Goal: Task Accomplishment & Management: Use online tool/utility

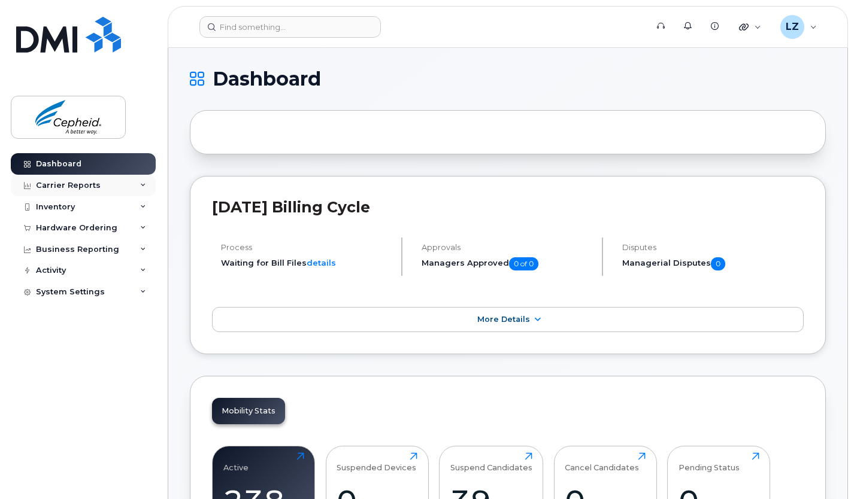
click at [69, 181] on div "Carrier Reports" at bounding box center [68, 186] width 65 height 10
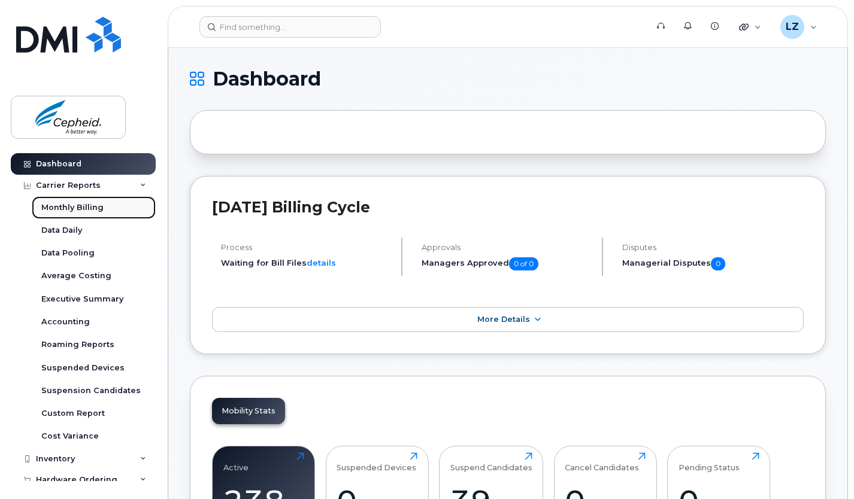
click at [77, 207] on div "Monthly Billing" at bounding box center [72, 207] width 62 height 11
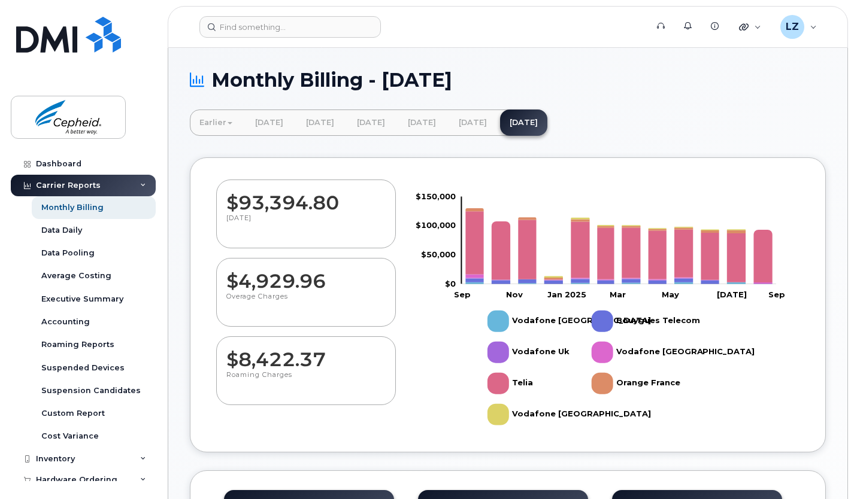
click at [518, 413] on rect "Legend" at bounding box center [533, 414] width 92 height 31
click at [519, 413] on rect "Legend" at bounding box center [533, 414] width 92 height 31
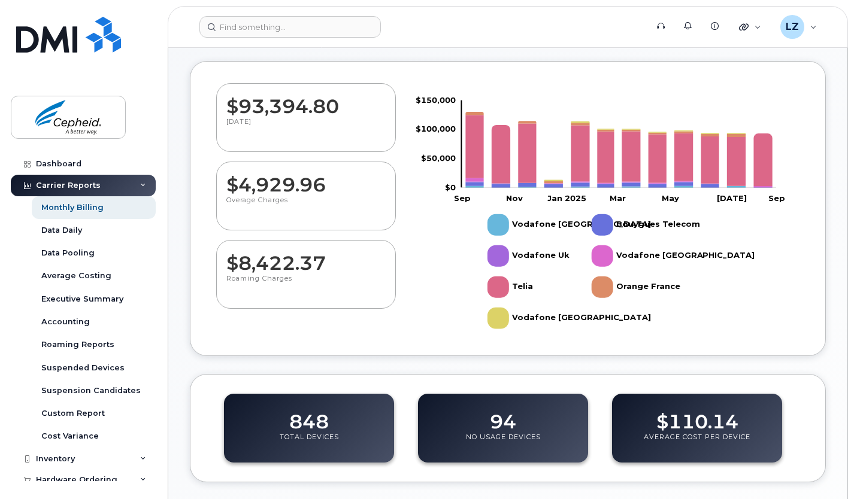
scroll to position [148, 0]
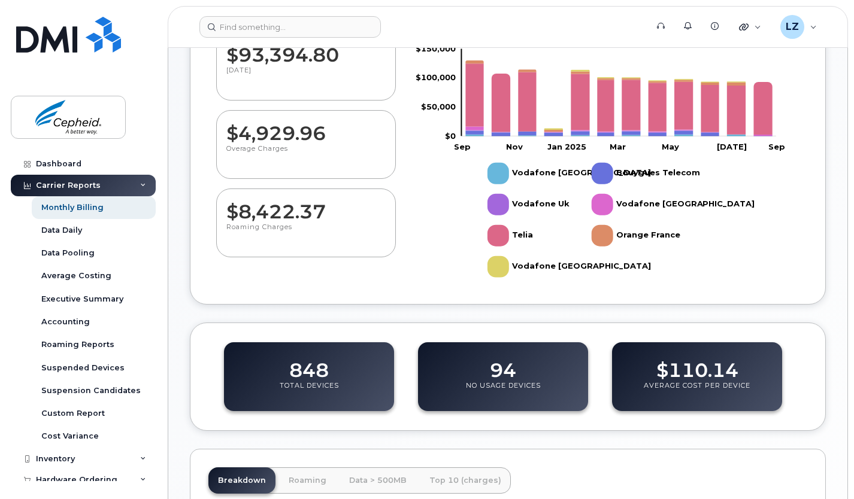
click at [550, 268] on rect "Legend" at bounding box center [533, 266] width 92 height 31
click at [551, 260] on rect "Legend" at bounding box center [533, 266] width 92 height 31
click at [505, 180] on rect "Legend" at bounding box center [530, 173] width 87 height 31
click at [505, 195] on rect "Legend" at bounding box center [527, 204] width 81 height 31
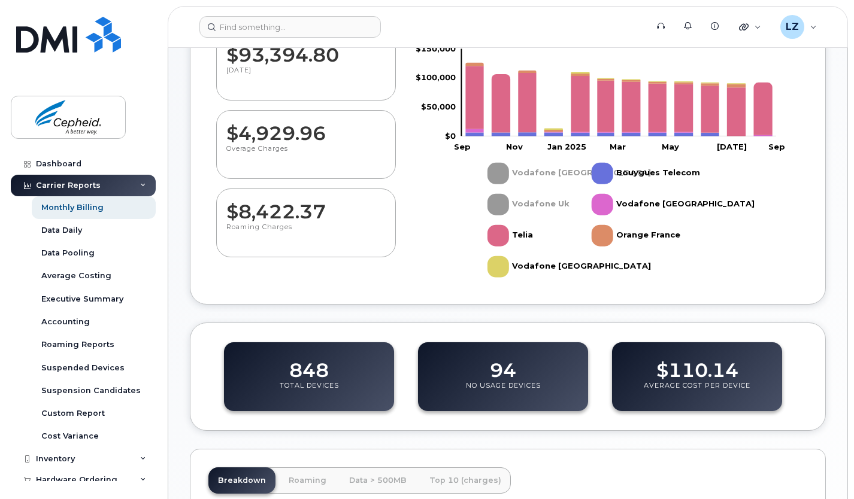
click at [503, 223] on rect "Legend" at bounding box center [510, 235] width 47 height 31
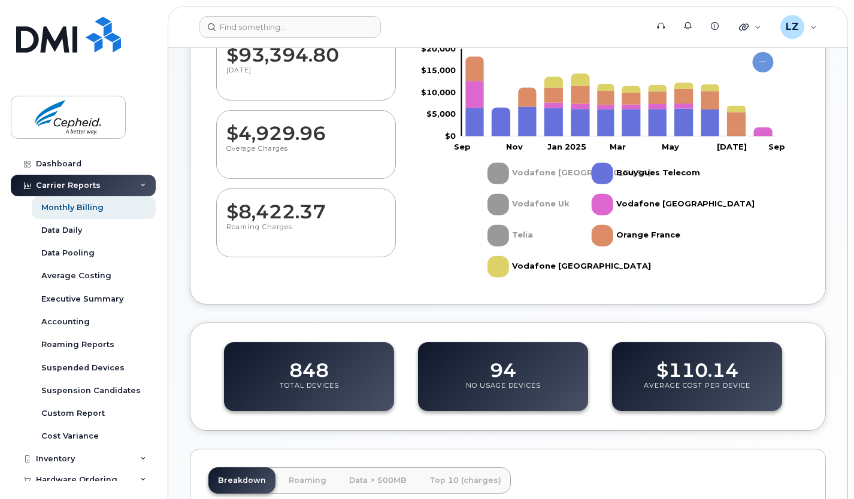
click at [609, 170] on rect "Legend" at bounding box center [644, 173] width 105 height 31
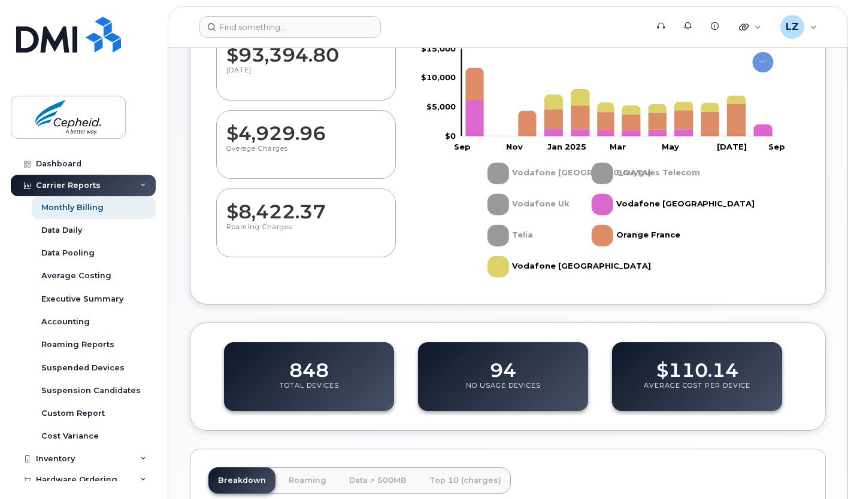
click at [607, 199] on rect "Legend" at bounding box center [645, 204] width 107 height 31
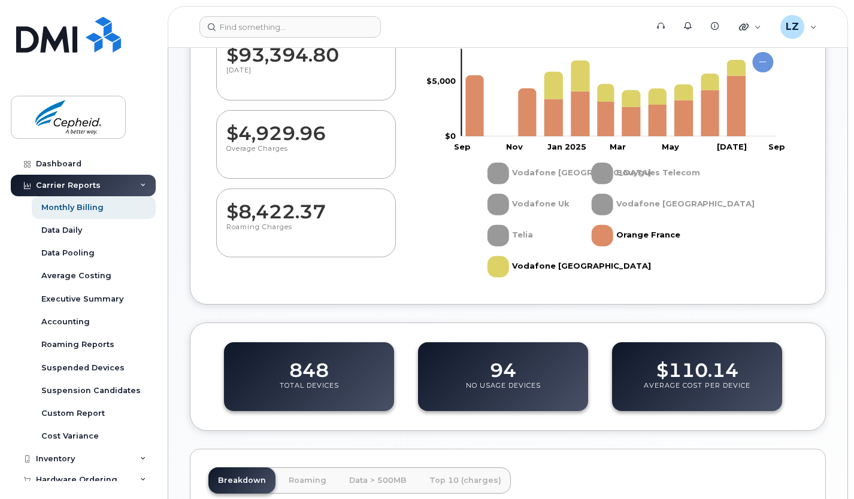
click at [605, 230] on rect "Legend" at bounding box center [636, 235] width 88 height 31
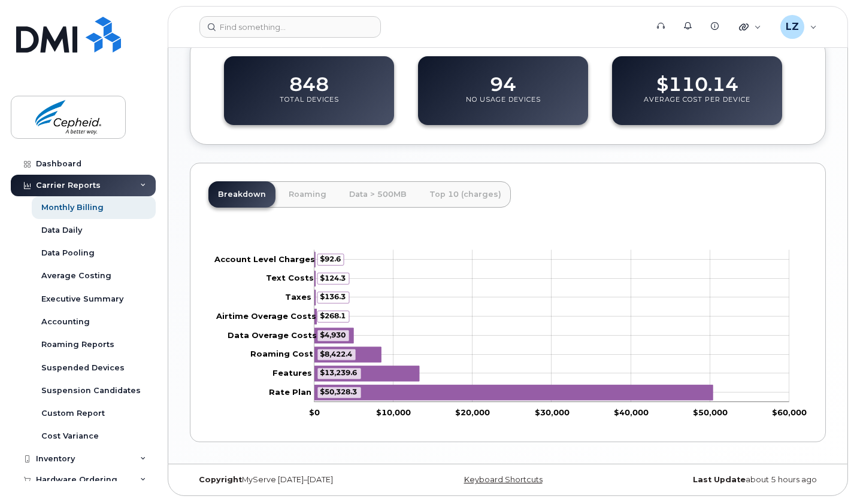
scroll to position [437, 0]
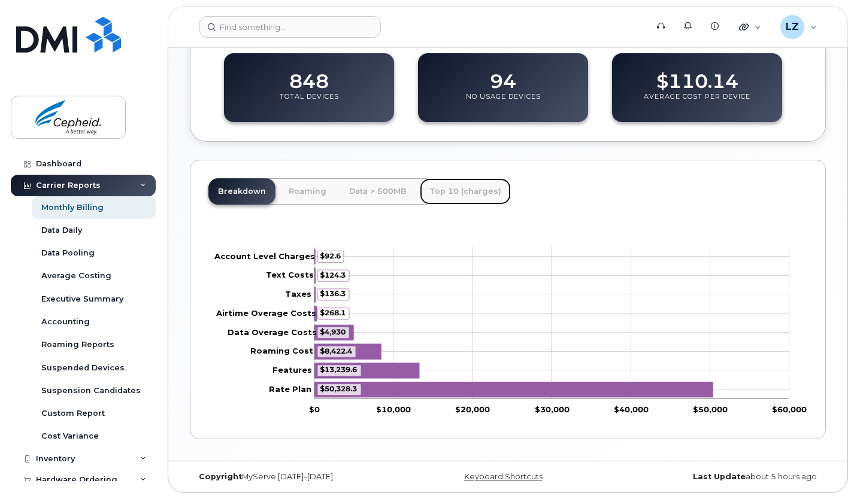
click at [451, 194] on link "Top 10 (charges)" at bounding box center [465, 191] width 91 height 26
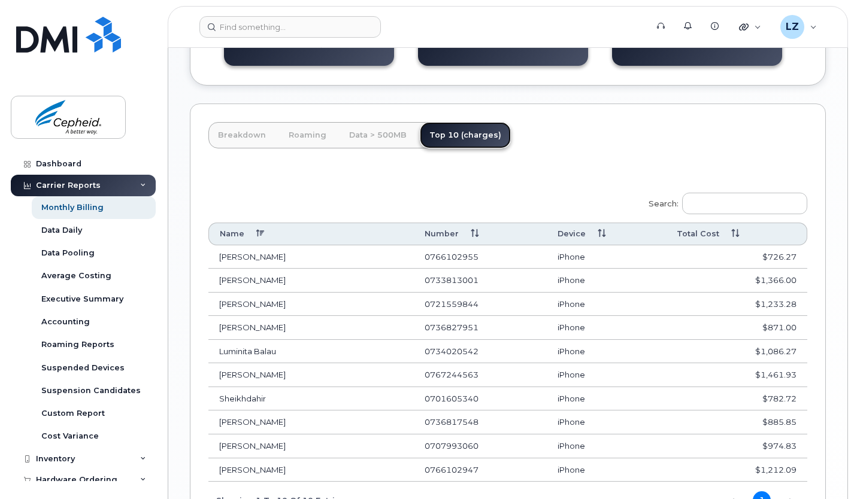
scroll to position [494, 0]
click at [732, 230] on th "Total Cost" at bounding box center [736, 233] width 141 height 22
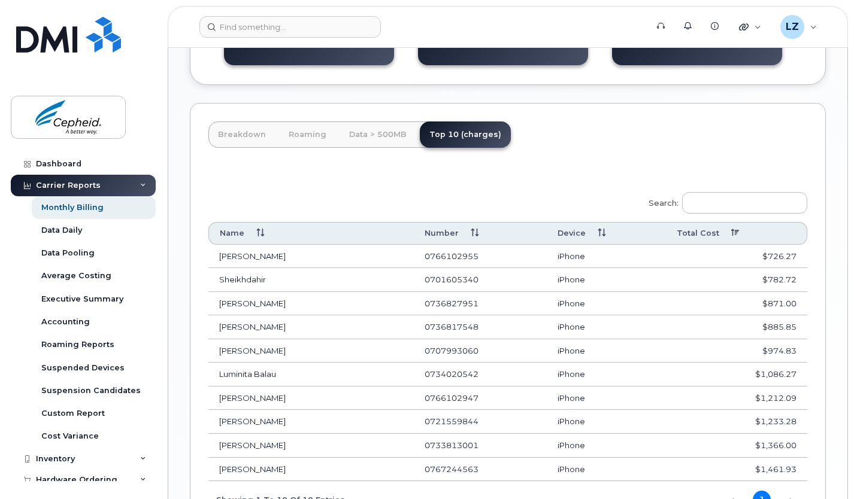
click at [732, 230] on th "Total Cost" at bounding box center [736, 233] width 141 height 22
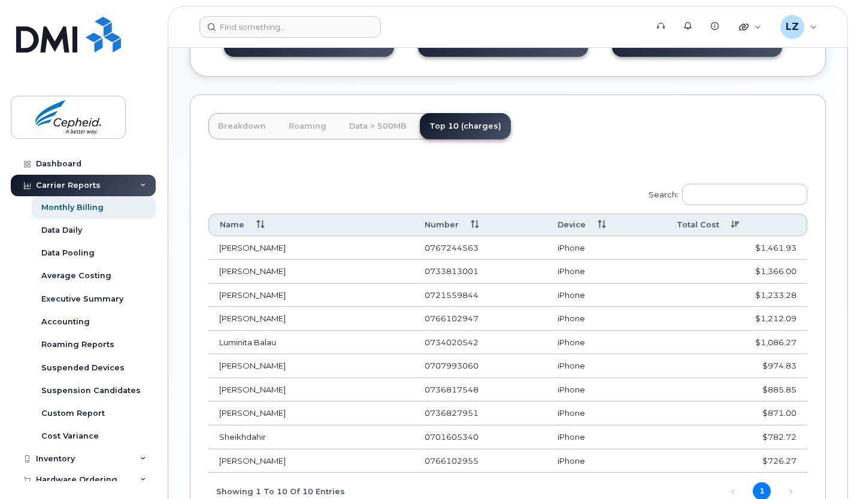
scroll to position [565, 0]
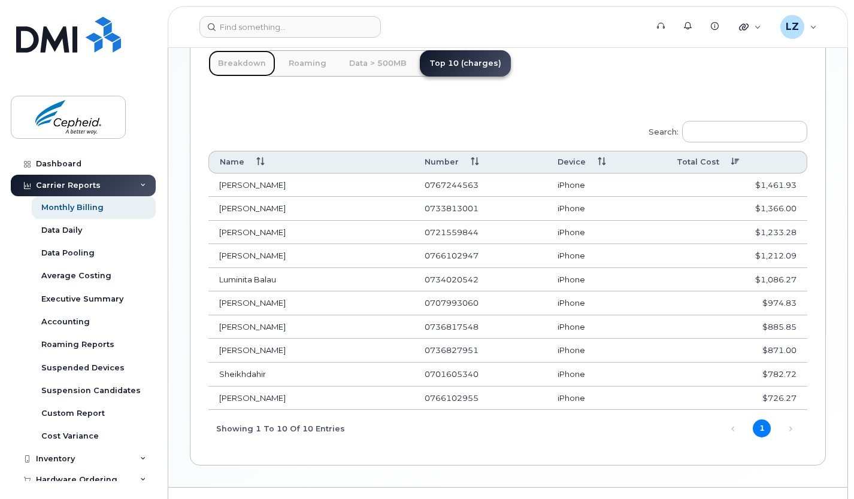
click at [253, 69] on link "Breakdown" at bounding box center [241, 63] width 67 height 26
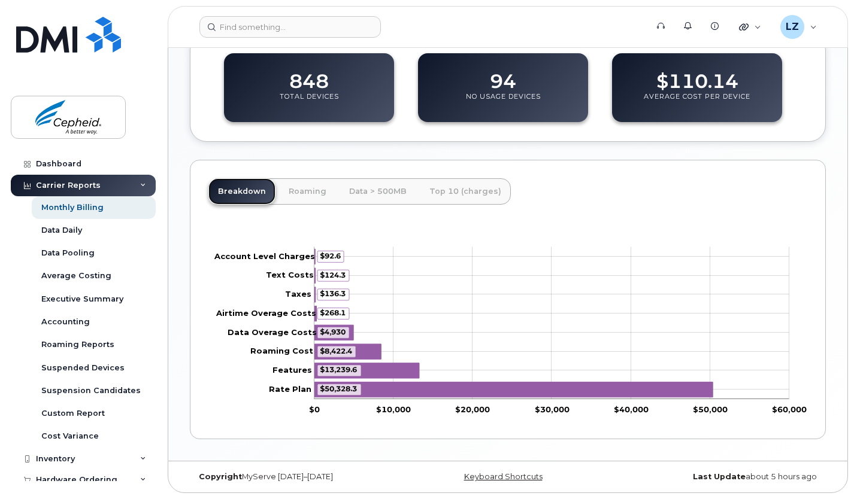
scroll to position [437, 0]
click at [334, 89] on div "848 Total Devices" at bounding box center [309, 87] width 170 height 69
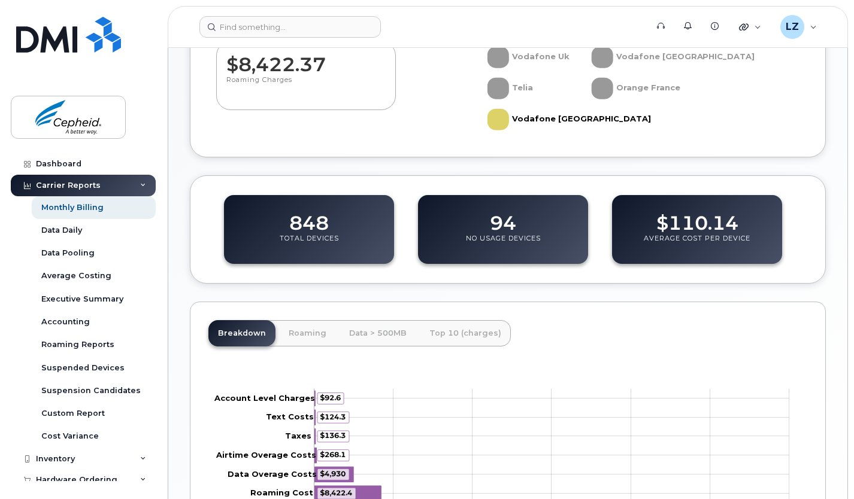
scroll to position [292, 0]
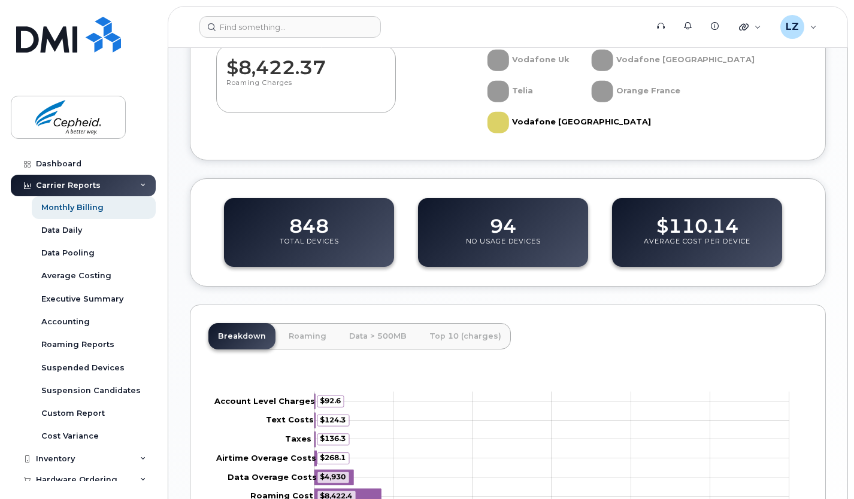
click at [495, 242] on p "No Usage Devices" at bounding box center [503, 248] width 75 height 22
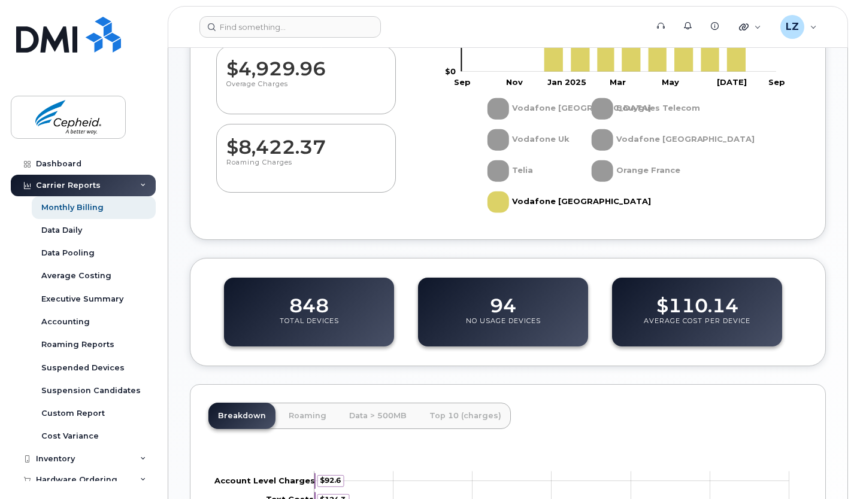
scroll to position [212, 0]
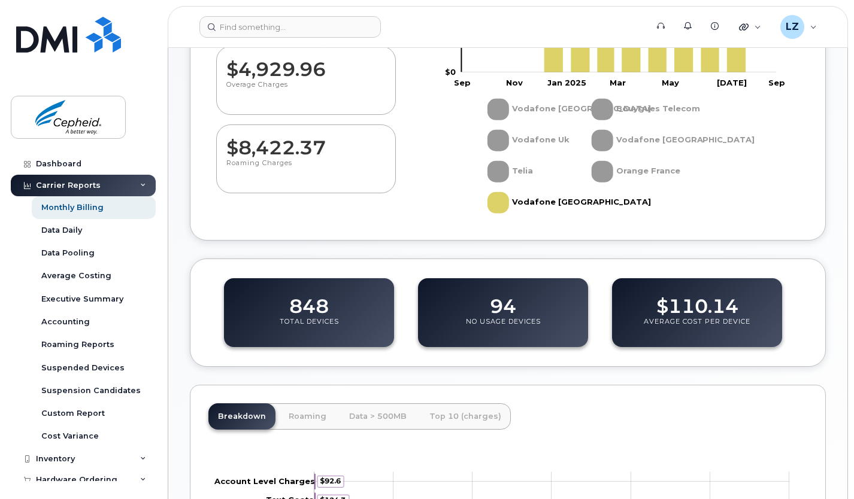
click at [531, 205] on rect "Legend" at bounding box center [533, 202] width 92 height 31
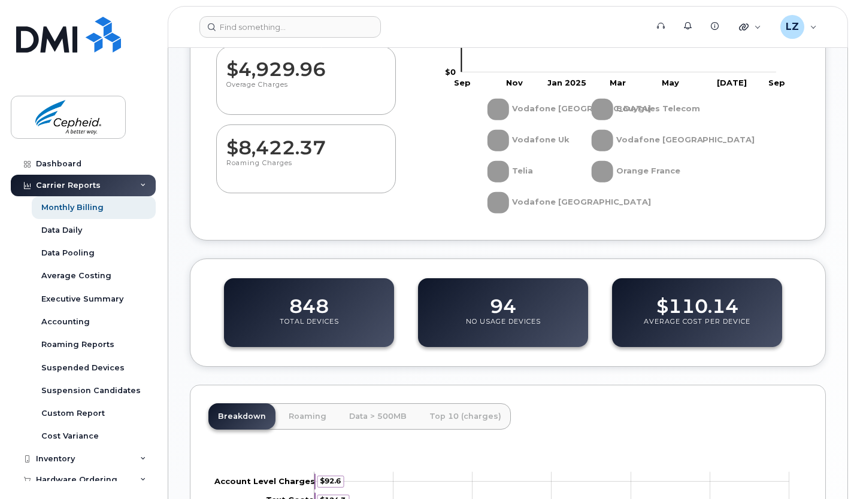
click at [531, 205] on rect "Legend" at bounding box center [533, 202] width 92 height 31
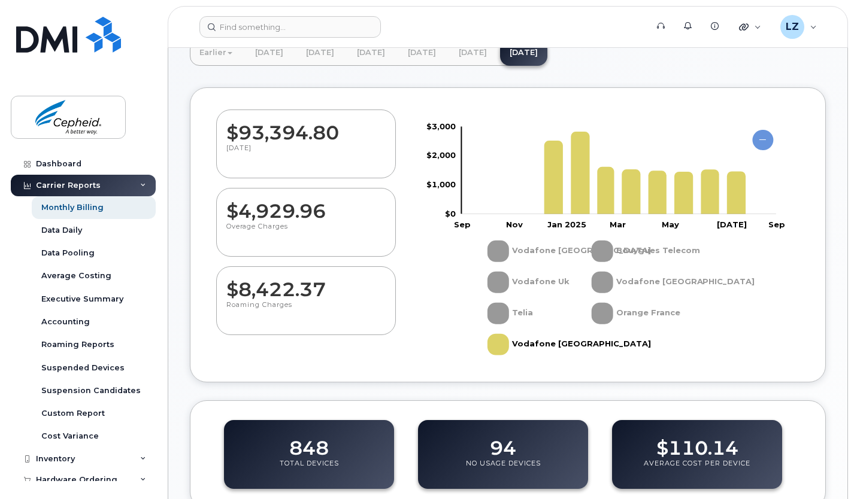
scroll to position [0, 0]
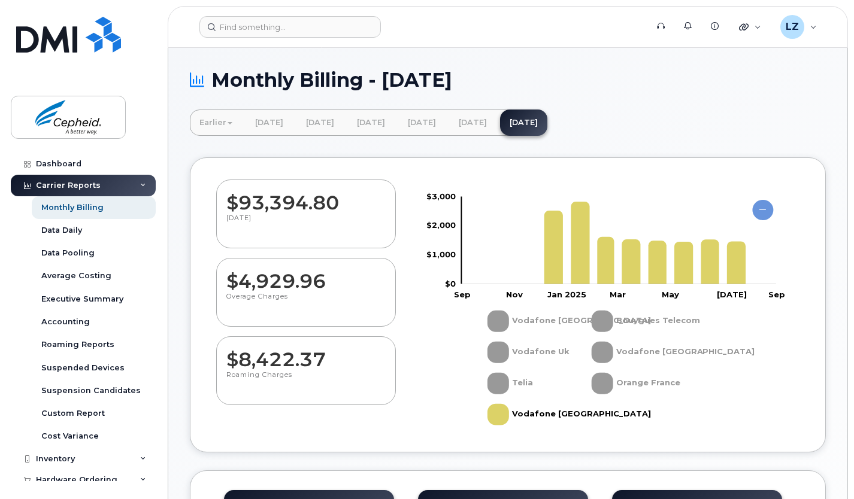
click at [739, 255] on icon "Vodafone Spain" at bounding box center [736, 262] width 19 height 43
click at [74, 209] on div "Monthly Billing" at bounding box center [72, 207] width 62 height 11
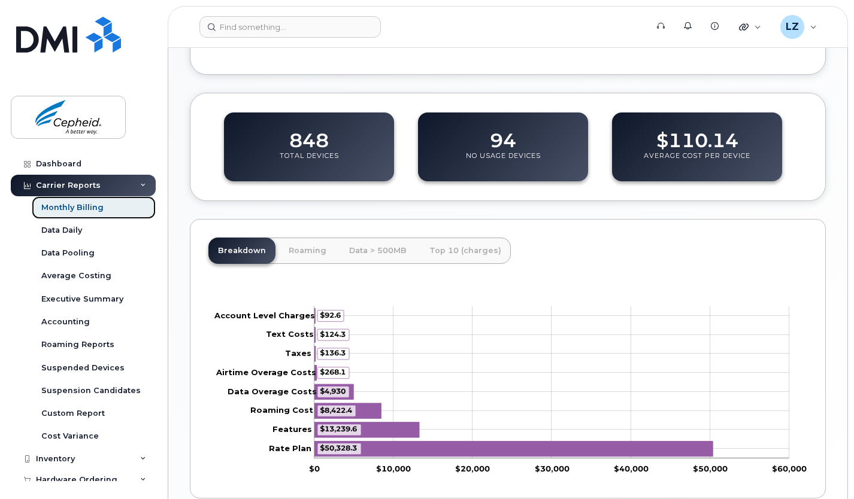
scroll to position [437, 0]
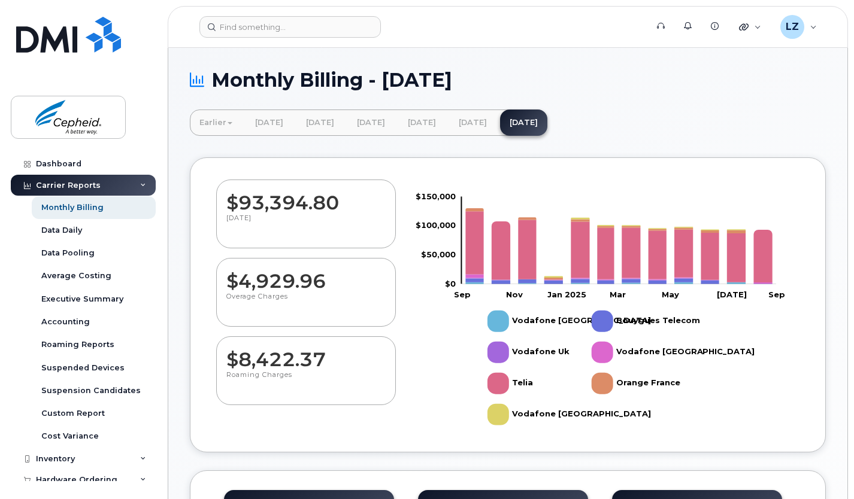
click at [284, 223] on p "[DATE]" at bounding box center [305, 225] width 159 height 22
click at [75, 412] on div "Custom Report" at bounding box center [72, 413] width 63 height 11
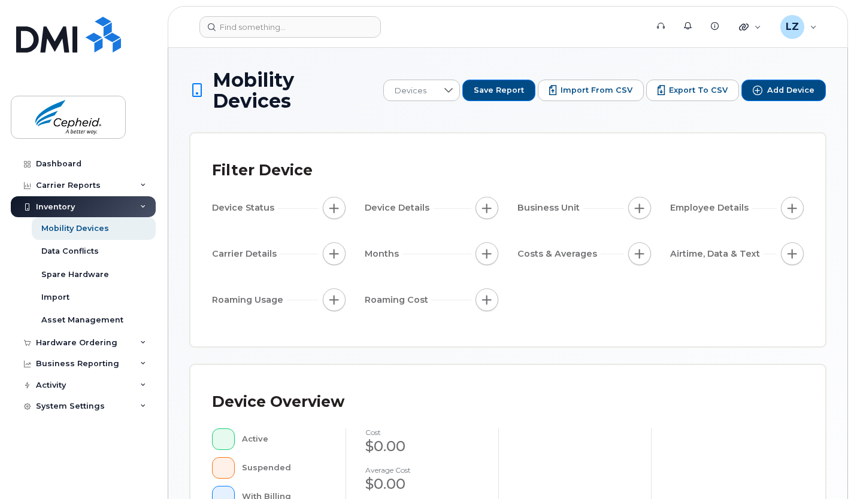
scroll to position [102, 0]
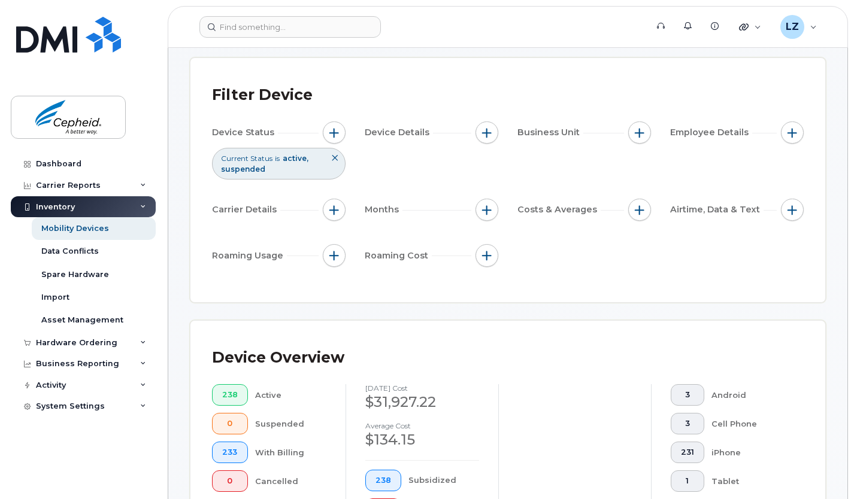
scroll to position [75, 0]
click at [338, 206] on span "button" at bounding box center [334, 211] width 10 height 10
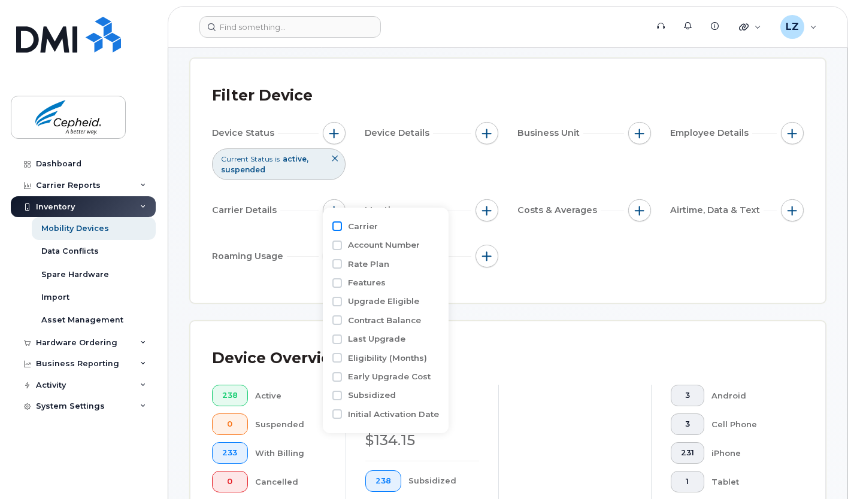
click at [336, 225] on input "Carrier" at bounding box center [337, 227] width 10 height 10
checkbox input "true"
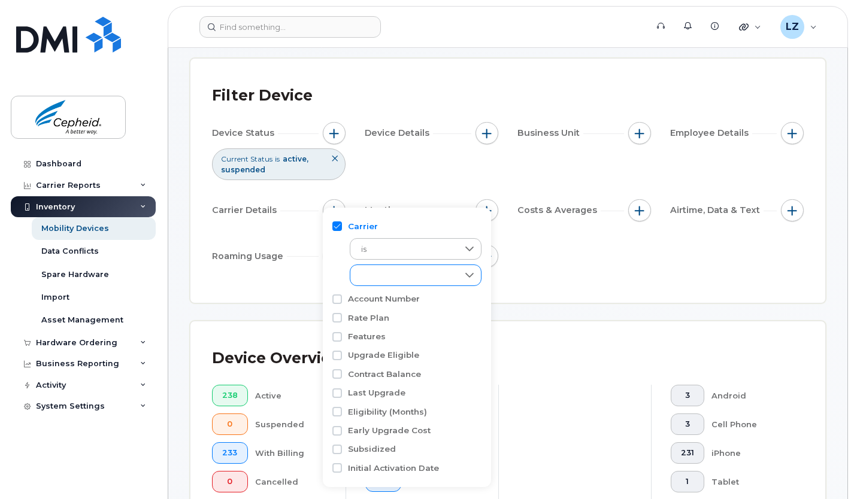
click at [386, 271] on div "empty" at bounding box center [404, 275] width 108 height 20
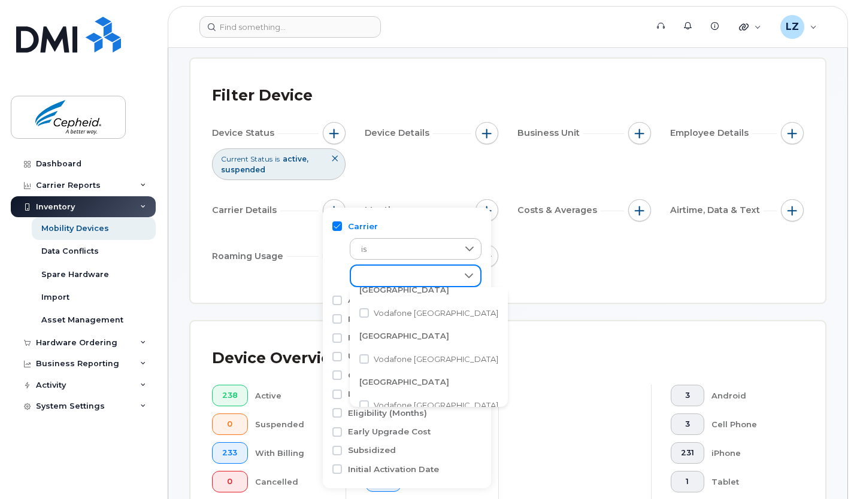
scroll to position [187, 0]
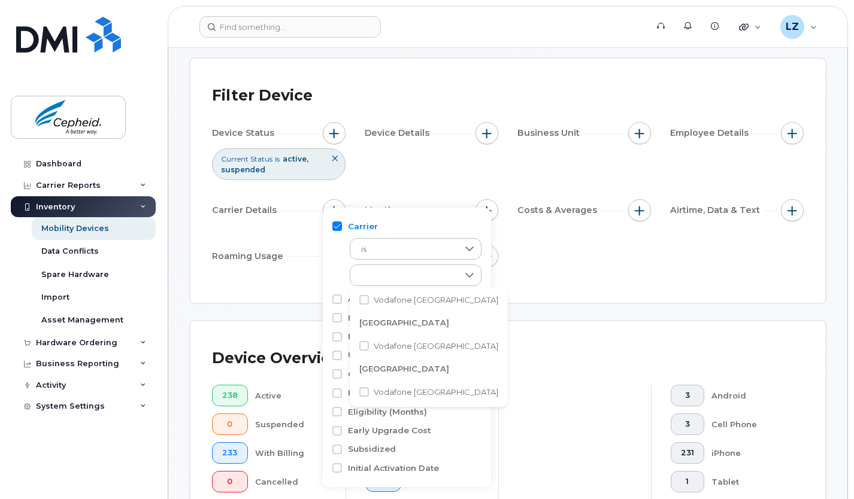
click at [371, 342] on li "Vodafone [GEOGRAPHIC_DATA]" at bounding box center [429, 346] width 158 height 21
checkbox input "true"
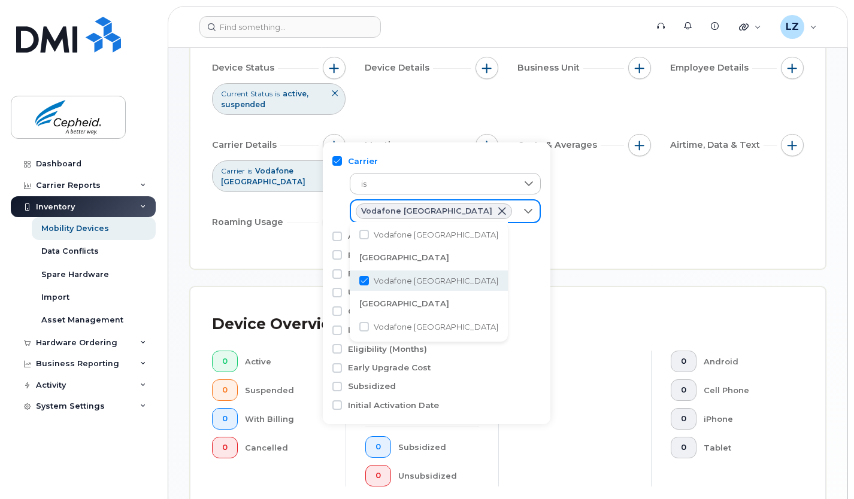
scroll to position [150, 0]
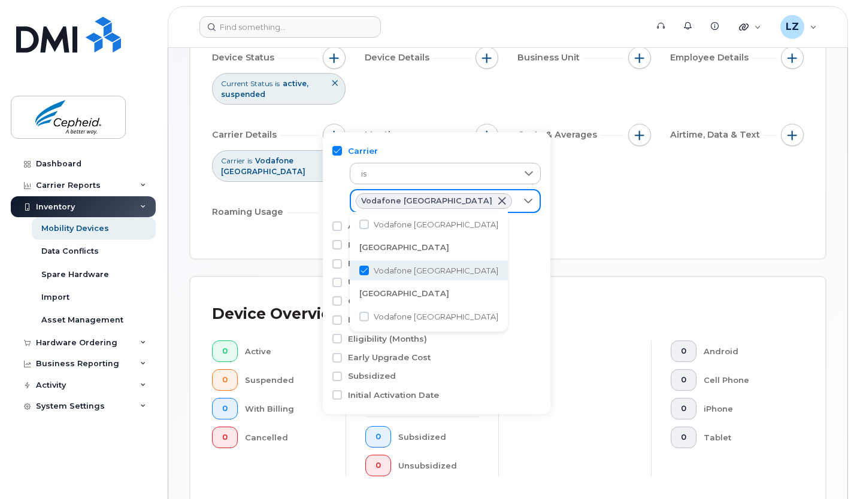
click at [520, 211] on div "Filter Device Device Status Current Status is active suspended Device Details B…" at bounding box center [507, 120] width 635 height 275
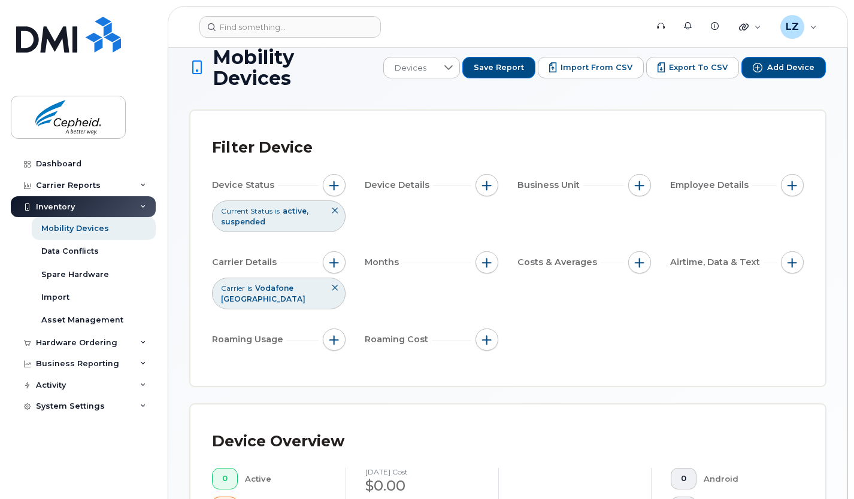
scroll to position [23, 0]
click at [488, 251] on button "button" at bounding box center [486, 262] width 23 height 23
click at [494, 280] on input "Billing Cycle" at bounding box center [490, 278] width 10 height 10
checkbox input "true"
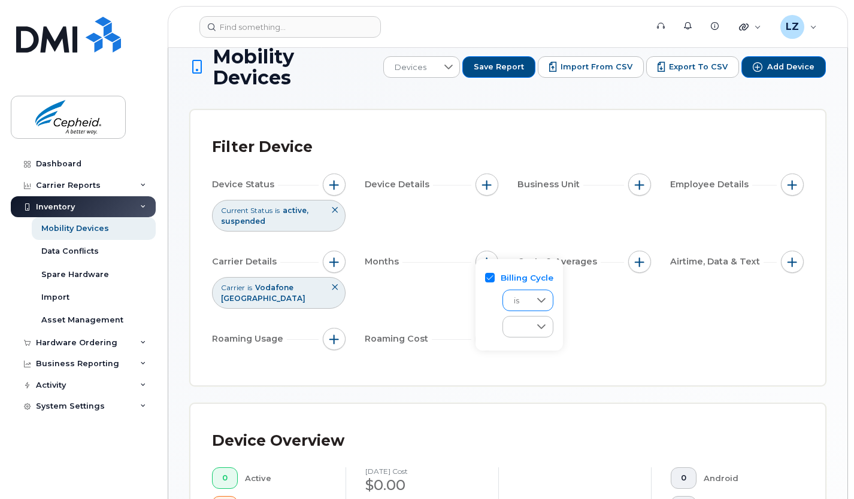
click at [531, 296] on div at bounding box center [541, 300] width 23 height 20
click at [533, 354] on span "custom range" at bounding box center [541, 355] width 58 height 11
click at [549, 324] on span "Enter Value" at bounding box center [541, 328] width 74 height 22
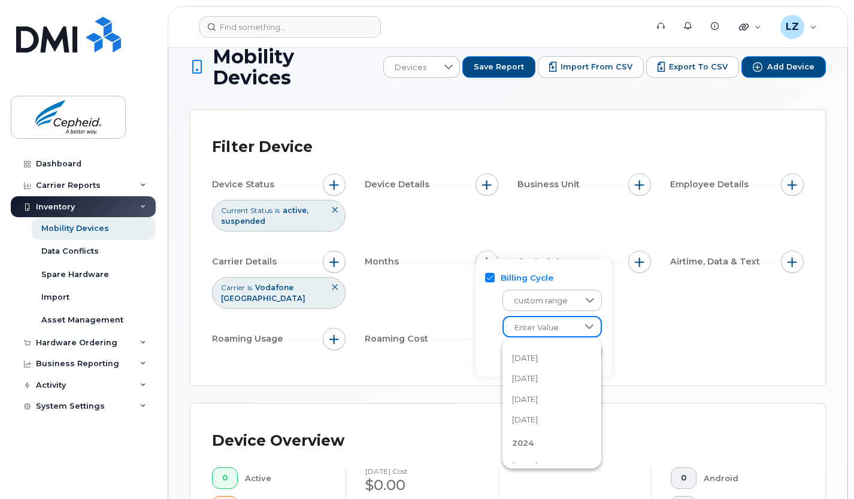
scroll to position [113, 0]
click at [538, 412] on span "[DATE]" at bounding box center [525, 415] width 26 height 11
click at [553, 351] on span "Enter Value" at bounding box center [540, 354] width 75 height 22
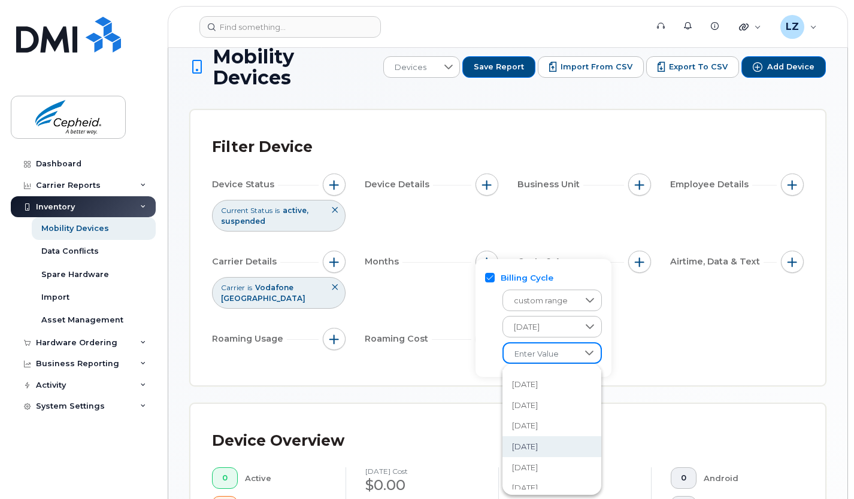
scroll to position [0, 0]
click at [538, 411] on span "[DATE]" at bounding box center [525, 410] width 26 height 11
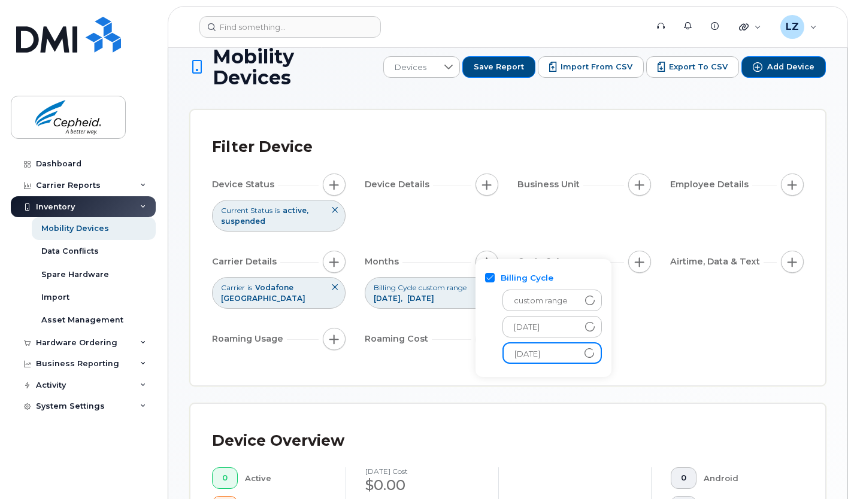
click at [650, 332] on div "Device Status Current Status is active suspended Device Details Business Unit E…" at bounding box center [508, 264] width 592 height 181
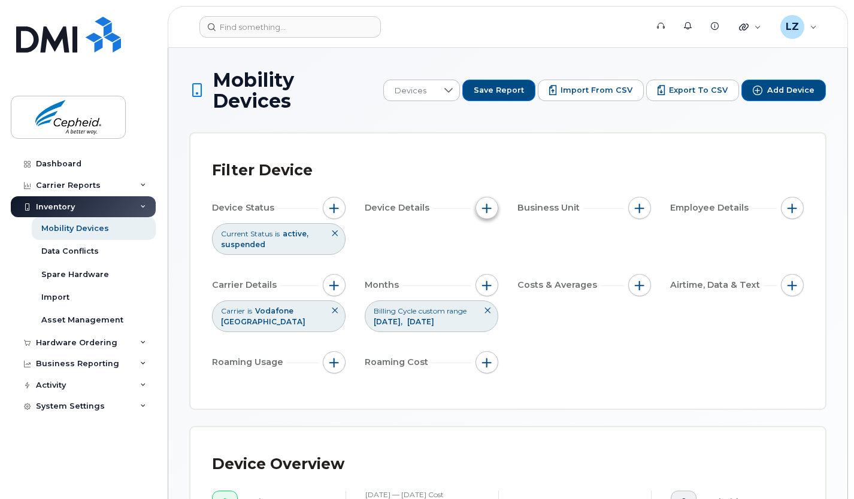
click at [491, 204] on span "button" at bounding box center [487, 209] width 10 height 10
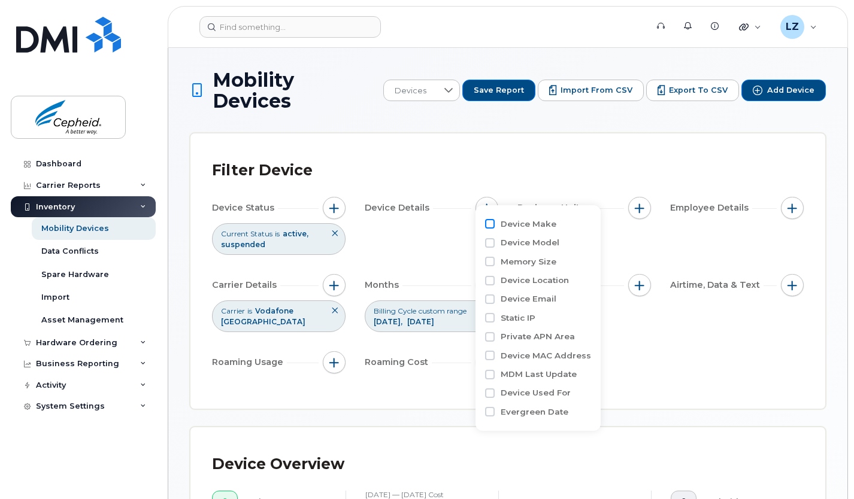
click at [490, 221] on input "Device Make" at bounding box center [490, 224] width 10 height 10
checkbox input "true"
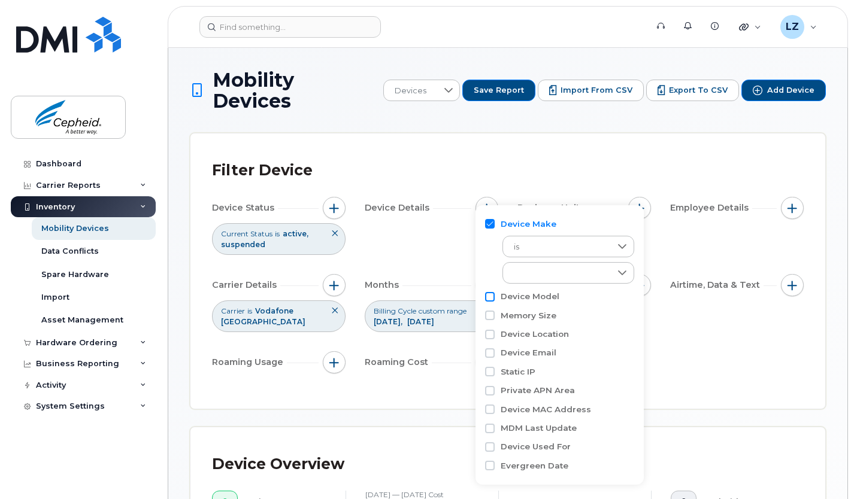
click at [489, 297] on input "Device Model" at bounding box center [490, 297] width 10 height 10
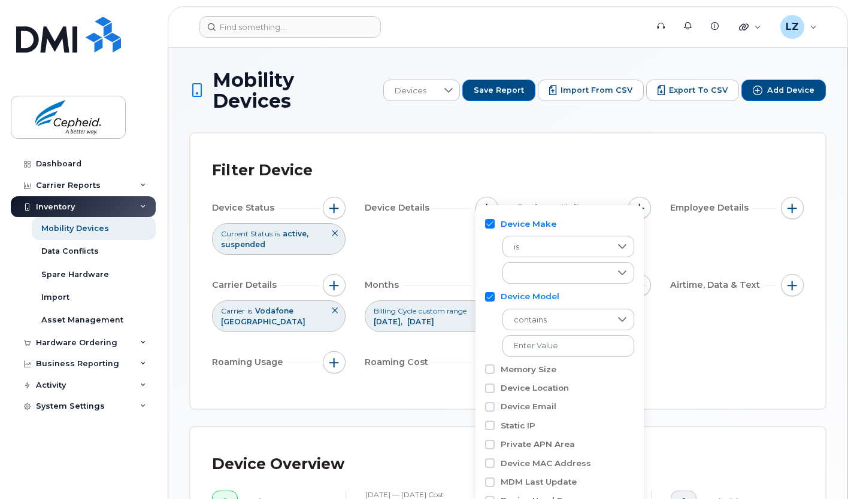
click at [489, 295] on input "Device Model" at bounding box center [490, 297] width 10 height 10
checkbox input "false"
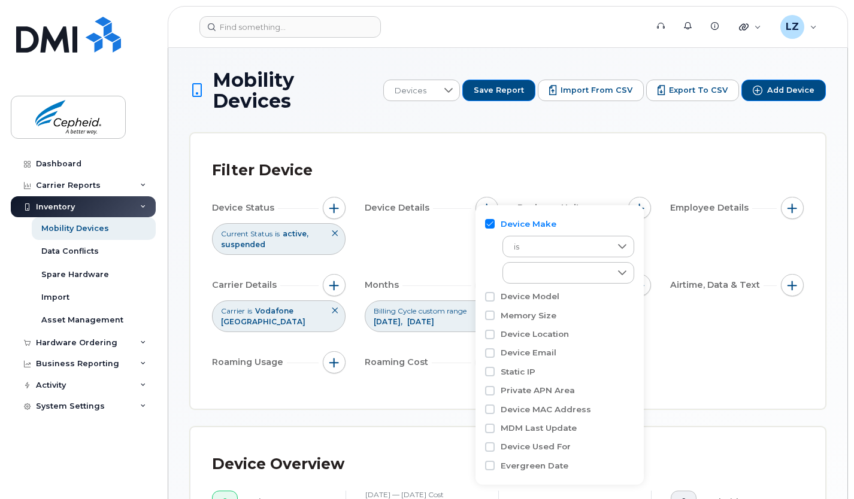
click at [489, 231] on div "is empty" at bounding box center [559, 257] width 149 height 54
click at [493, 223] on input "Device Make" at bounding box center [490, 224] width 10 height 10
checkbox input "false"
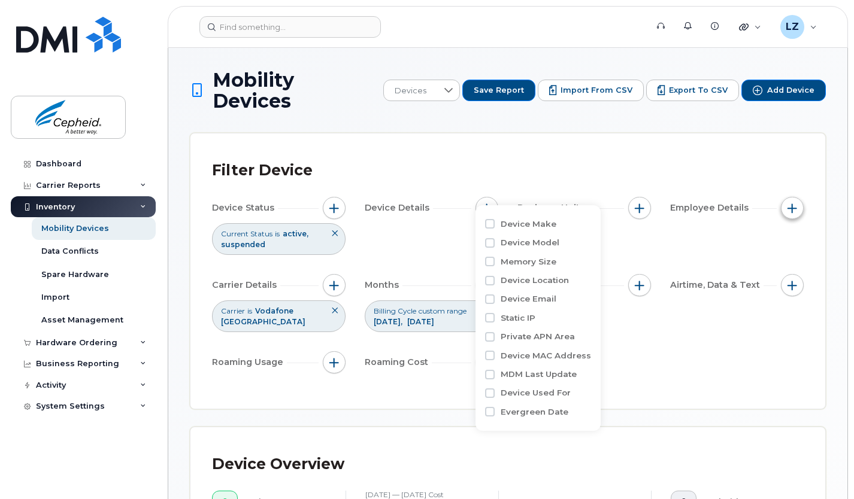
click at [793, 197] on button "button" at bounding box center [792, 208] width 23 height 23
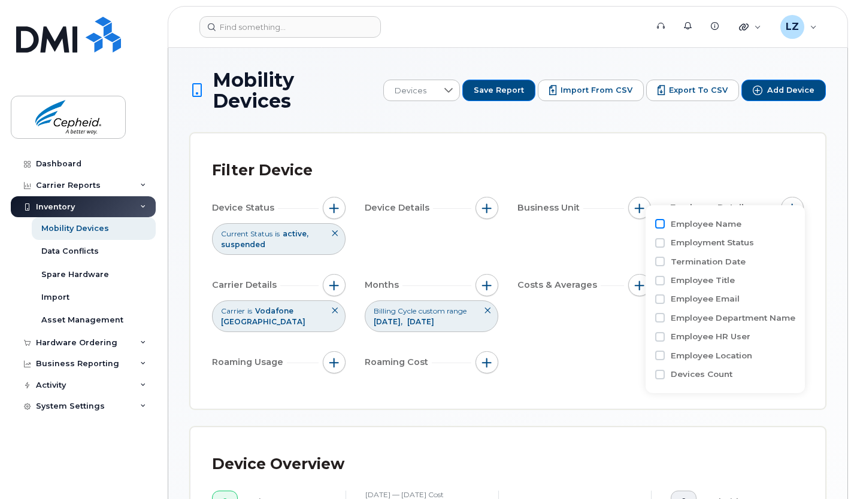
click at [657, 220] on input "Employee Name" at bounding box center [660, 224] width 10 height 10
checkbox input "true"
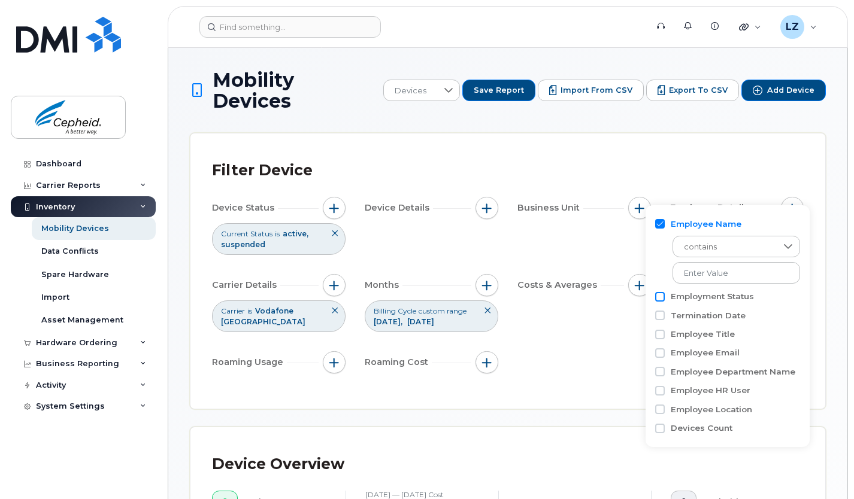
click at [663, 297] on input "Employment Status" at bounding box center [660, 297] width 10 height 10
checkbox input "true"
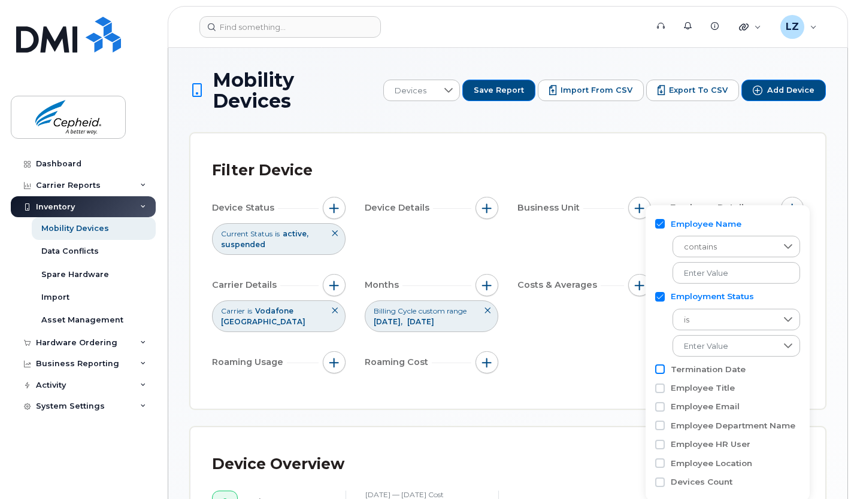
click at [660, 371] on input "Termination Date" at bounding box center [660, 370] width 10 height 10
checkbox input "true"
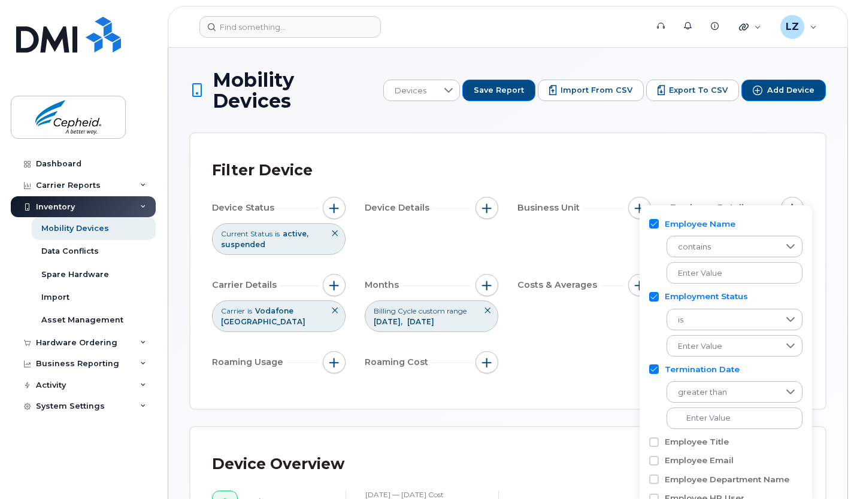
scroll to position [50, 0]
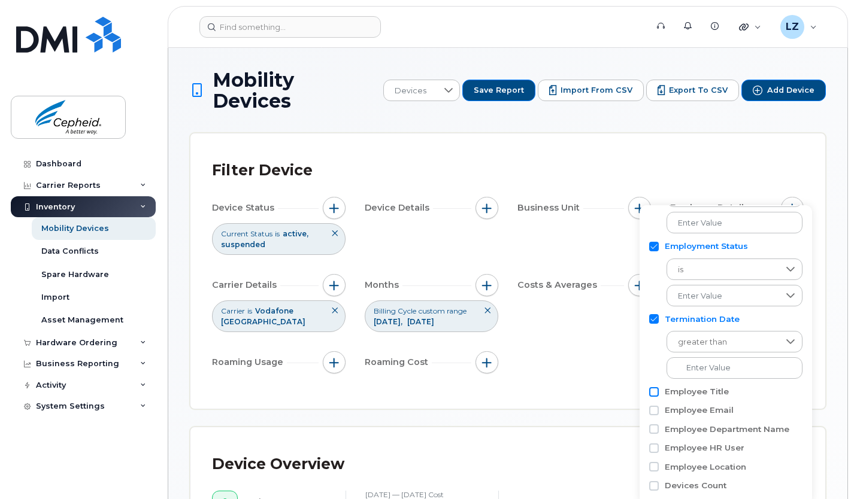
click at [653, 396] on input "Employee Title" at bounding box center [654, 392] width 10 height 10
checkbox input "true"
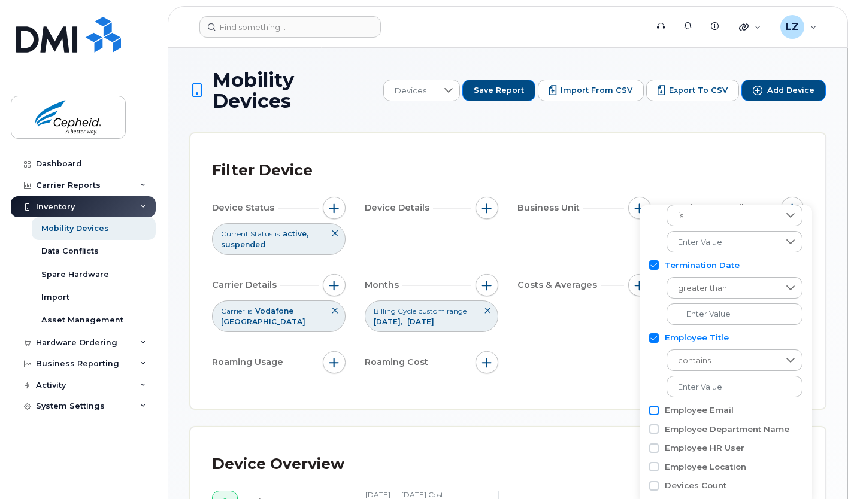
click at [657, 413] on input "Employee Email" at bounding box center [654, 411] width 10 height 10
checkbox input "true"
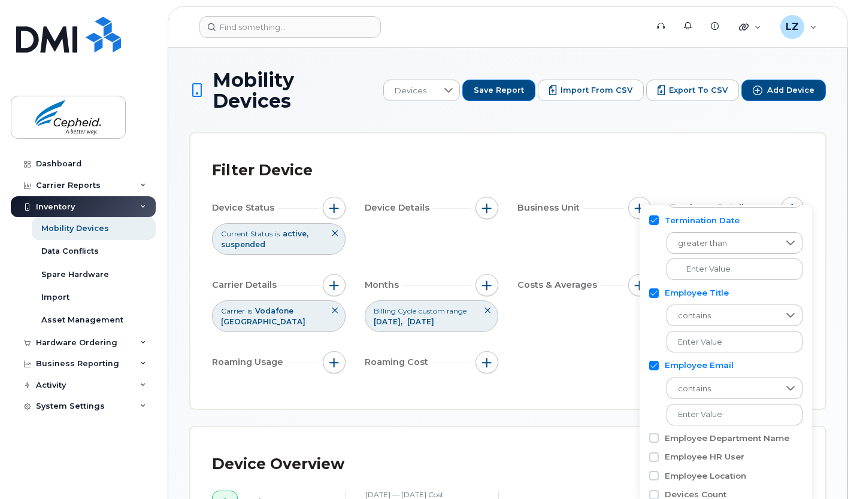
scroll to position [158, 0]
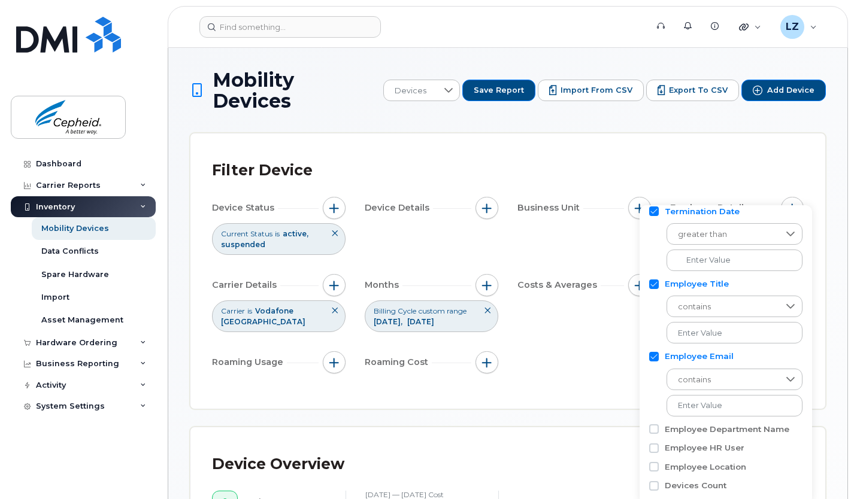
click at [654, 436] on div "Employee Department Name" at bounding box center [725, 429] width 153 height 19
click at [654, 431] on input "Employee Department Name" at bounding box center [654, 430] width 10 height 10
checkbox input "true"
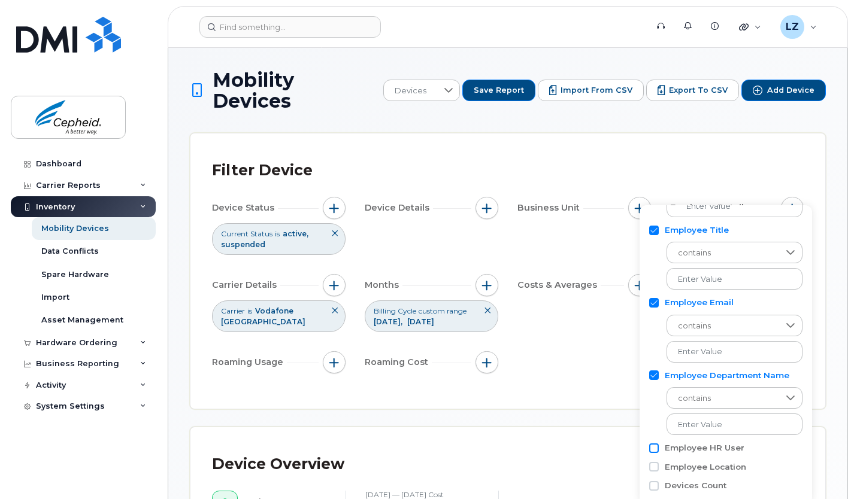
click at [659, 445] on input "Employee HR User" at bounding box center [654, 449] width 10 height 10
checkbox input "true"
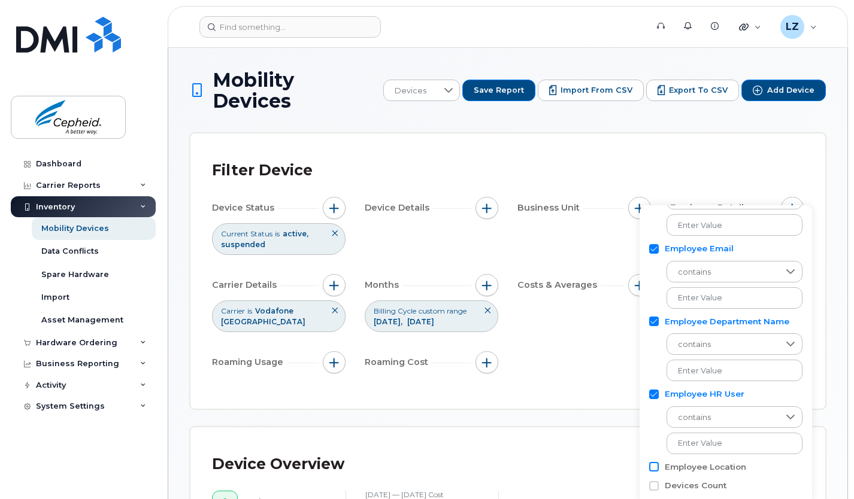
click at [652, 463] on input "Employee Location" at bounding box center [654, 467] width 10 height 10
checkbox input "true"
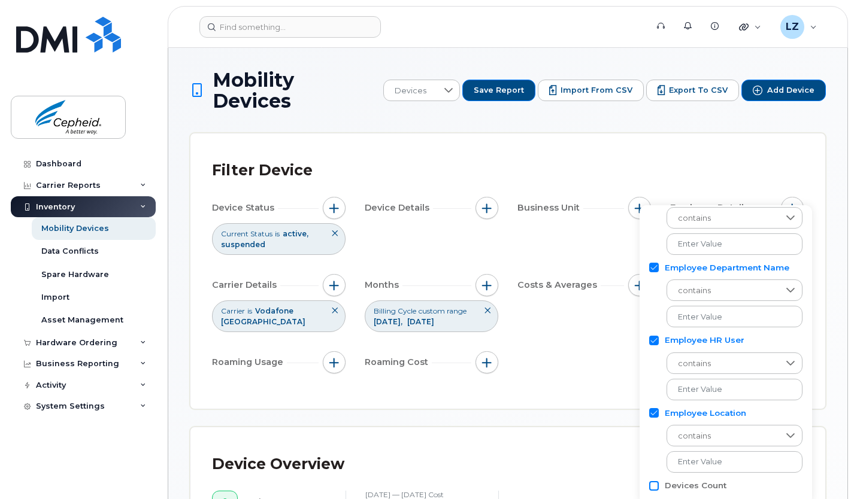
click at [655, 489] on input "Devices Count" at bounding box center [654, 486] width 10 height 10
checkbox input "true"
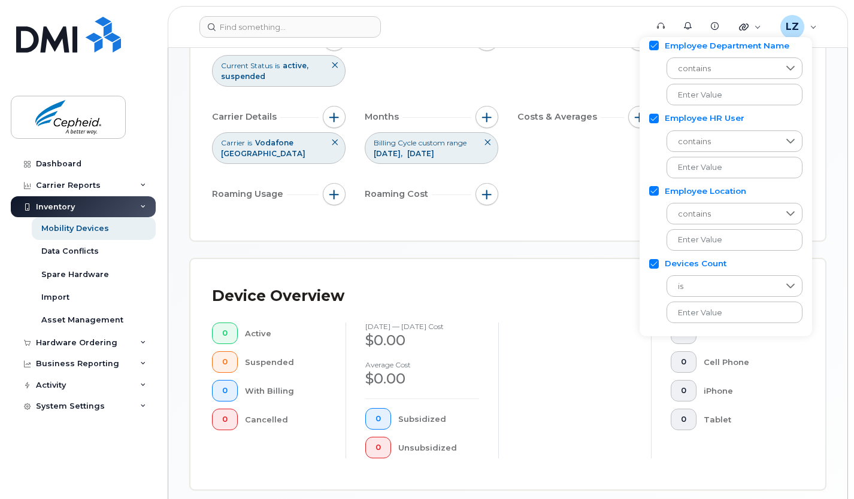
scroll to position [169, 0]
click at [595, 280] on div "Device Overview" at bounding box center [508, 295] width 592 height 31
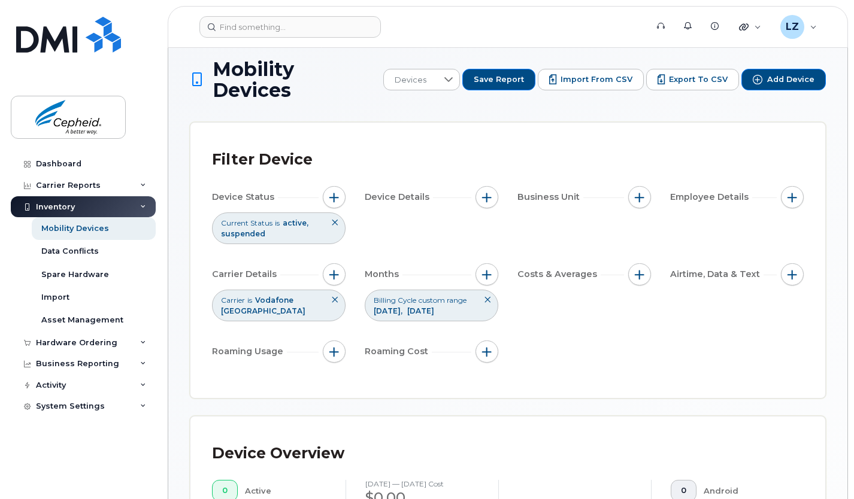
scroll to position [0, 0]
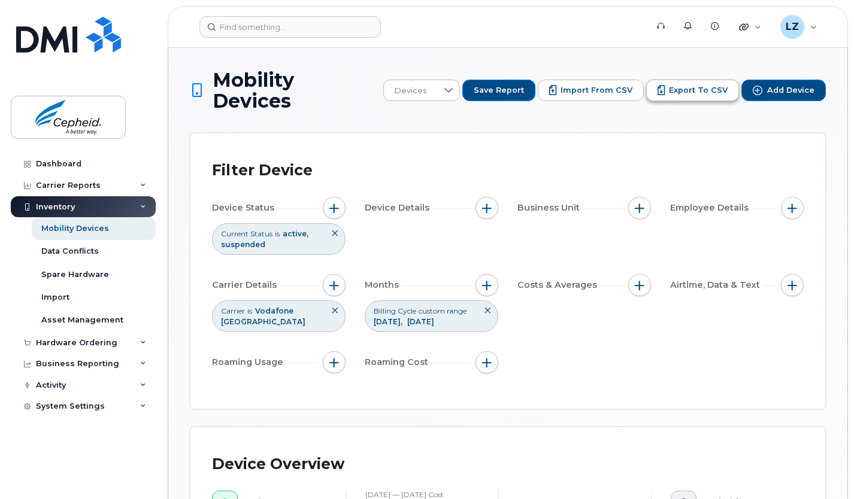
click at [681, 85] on span "Export to CSV" at bounding box center [698, 90] width 59 height 11
click at [87, 181] on div "Carrier Reports" at bounding box center [68, 186] width 65 height 10
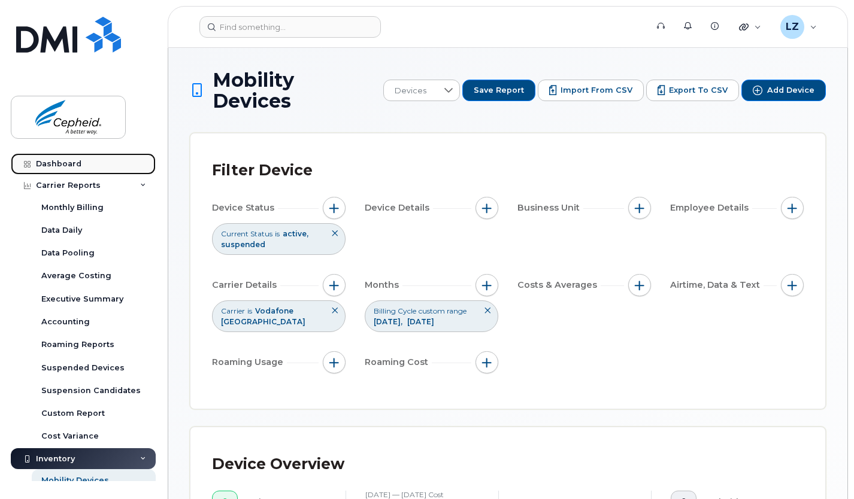
click at [78, 168] on link "Dashboard" at bounding box center [83, 164] width 145 height 22
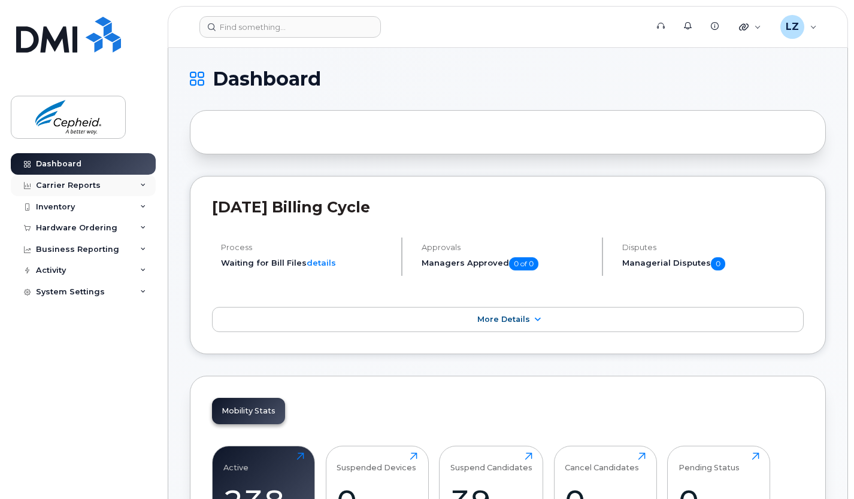
click at [89, 189] on div "Carrier Reports" at bounding box center [68, 186] width 65 height 10
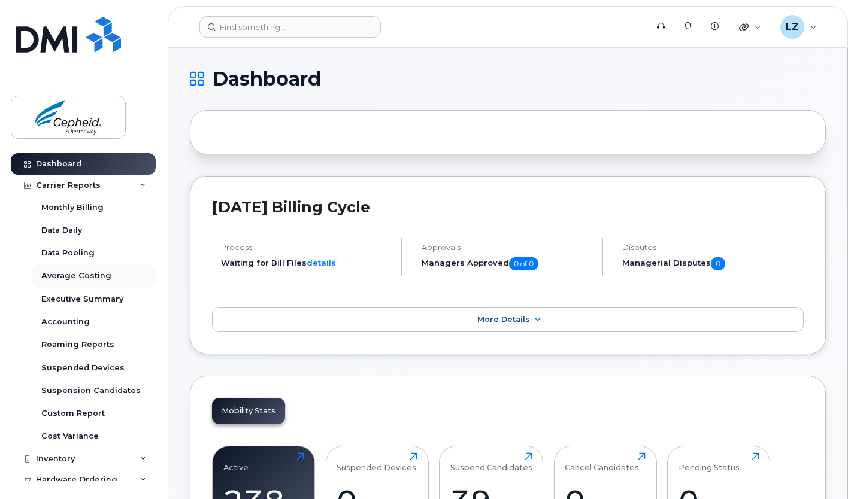
scroll to position [11, 0]
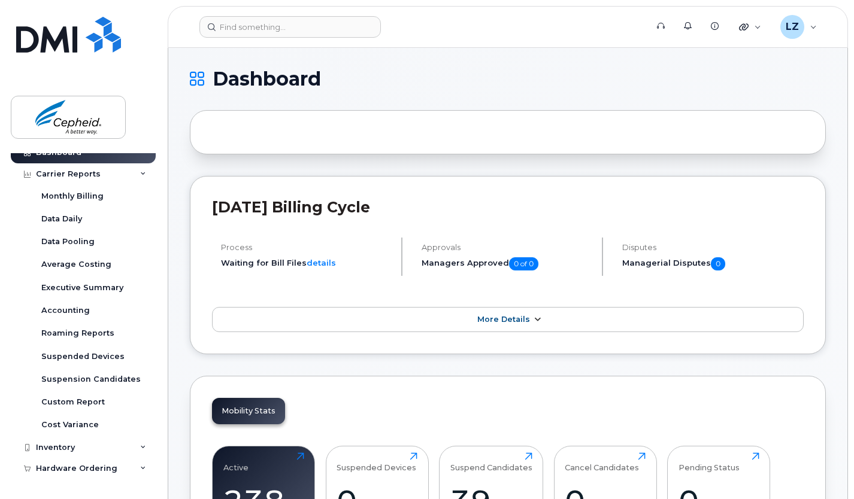
click at [327, 322] on link "More Details" at bounding box center [508, 319] width 592 height 25
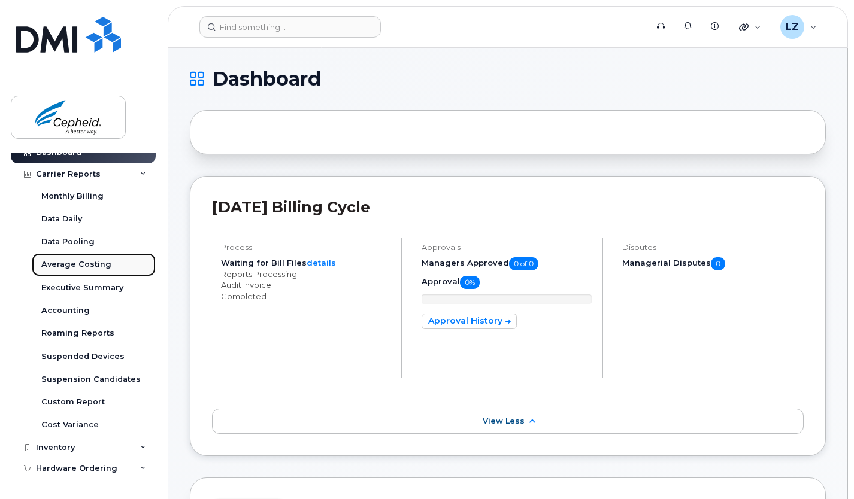
click at [80, 256] on link "Average Costing" at bounding box center [94, 264] width 124 height 23
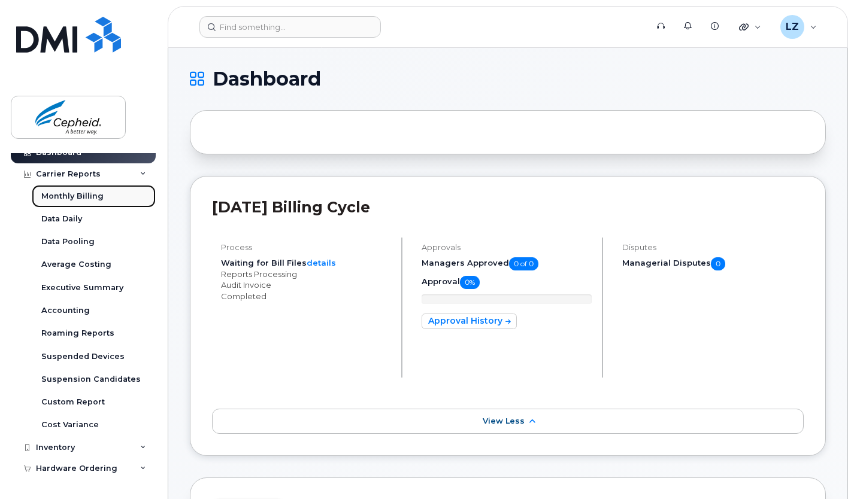
click at [83, 192] on div "Monthly Billing" at bounding box center [72, 196] width 62 height 11
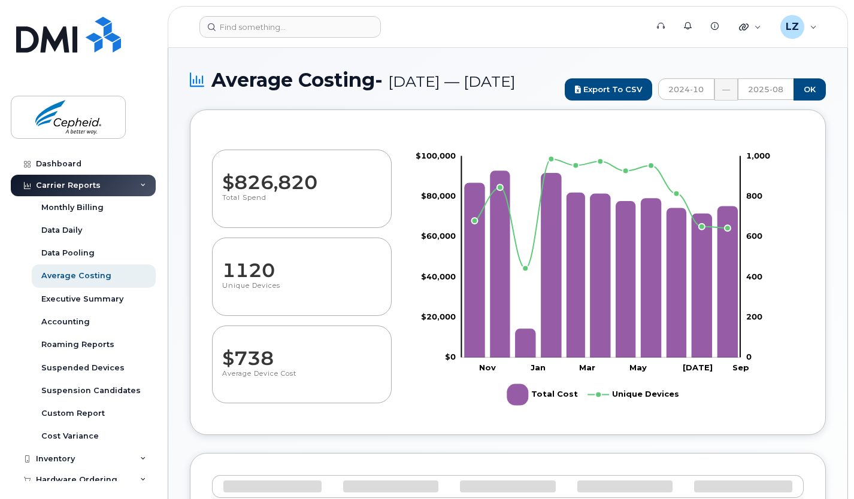
select select "100"
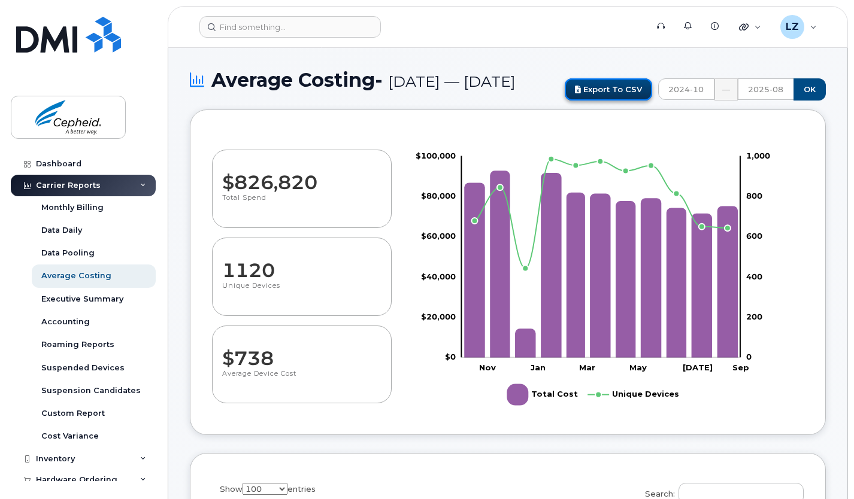
click at [603, 101] on link "Export to CSV" at bounding box center [608, 89] width 87 height 22
click at [62, 204] on div "Monthly Billing" at bounding box center [72, 207] width 62 height 11
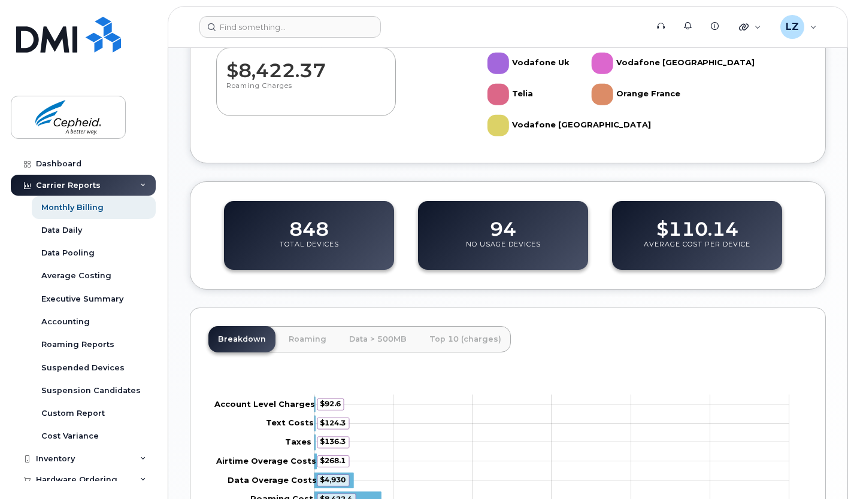
scroll to position [164, 0]
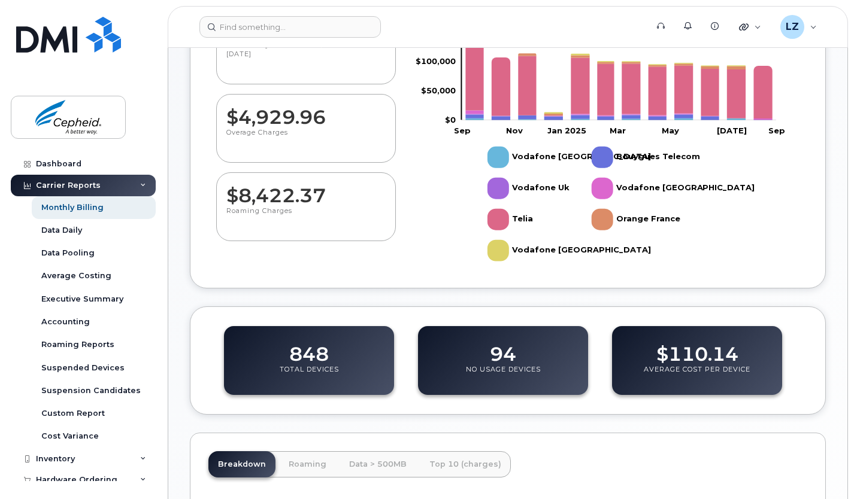
click at [498, 157] on rect "Legend" at bounding box center [530, 157] width 87 height 31
click at [502, 190] on rect "Legend" at bounding box center [527, 188] width 81 height 31
click at [504, 216] on rect "Legend" at bounding box center [510, 219] width 47 height 31
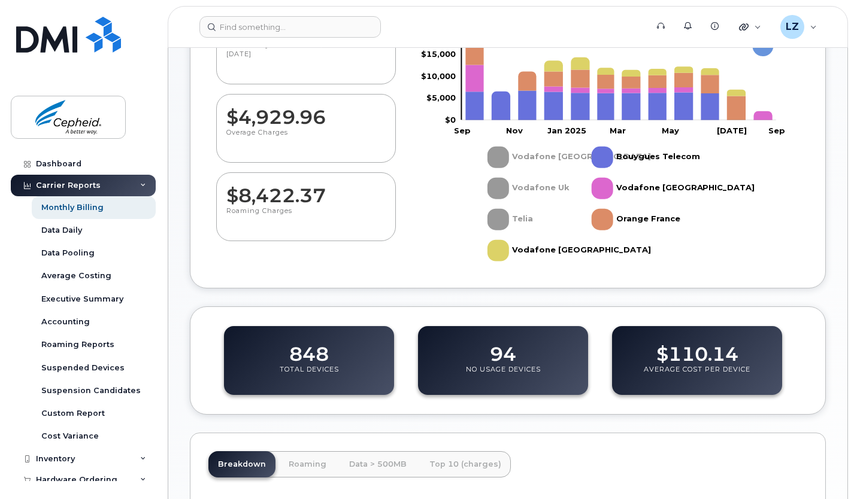
click at [605, 157] on rect "Legend" at bounding box center [644, 157] width 105 height 31
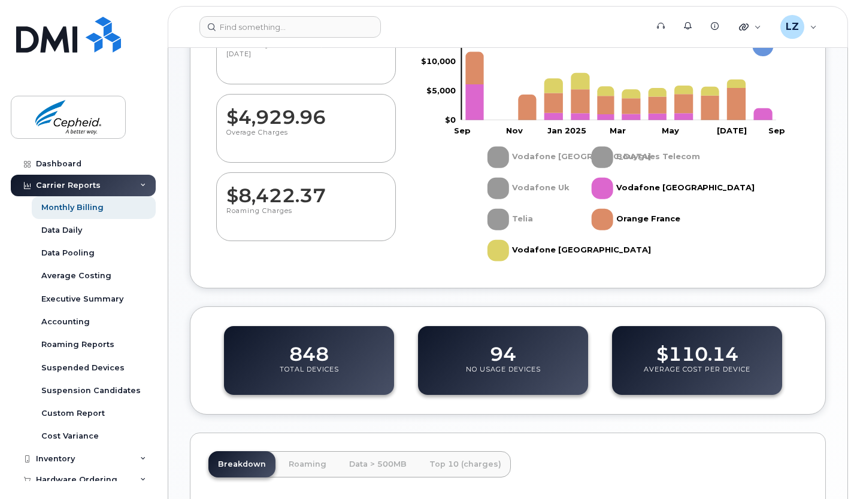
click at [606, 186] on rect "Legend" at bounding box center [645, 188] width 107 height 31
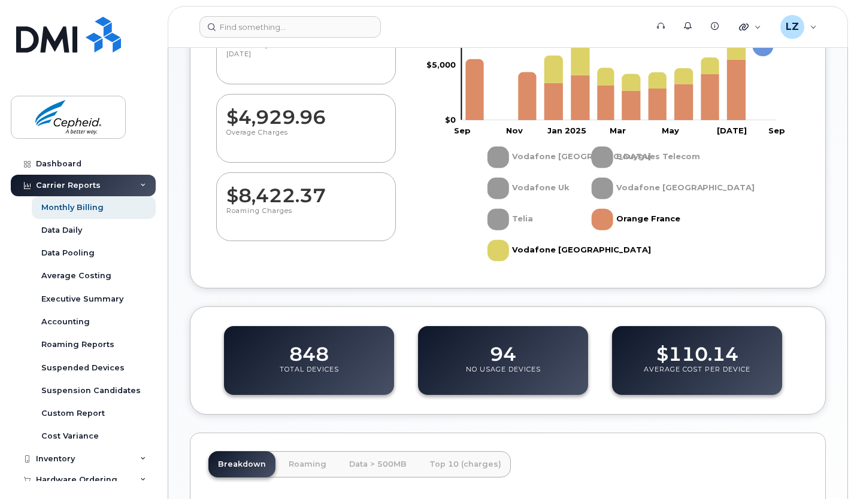
click at [608, 224] on rect "Legend" at bounding box center [636, 219] width 88 height 31
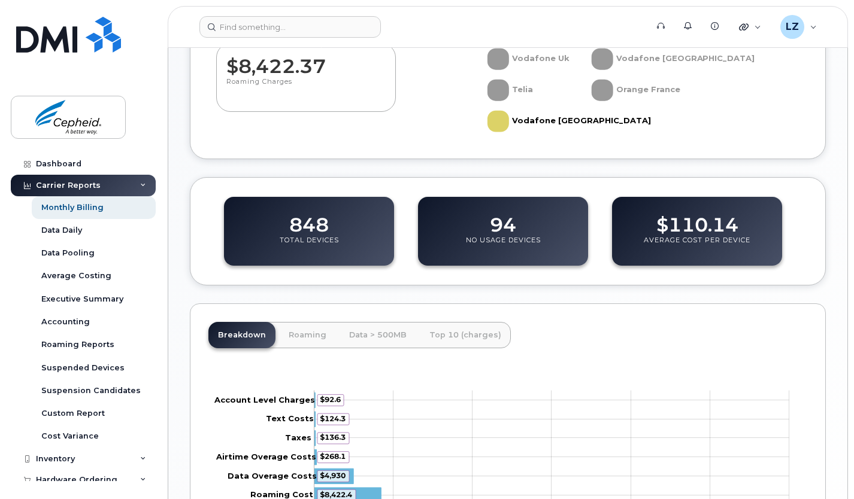
scroll to position [437, 0]
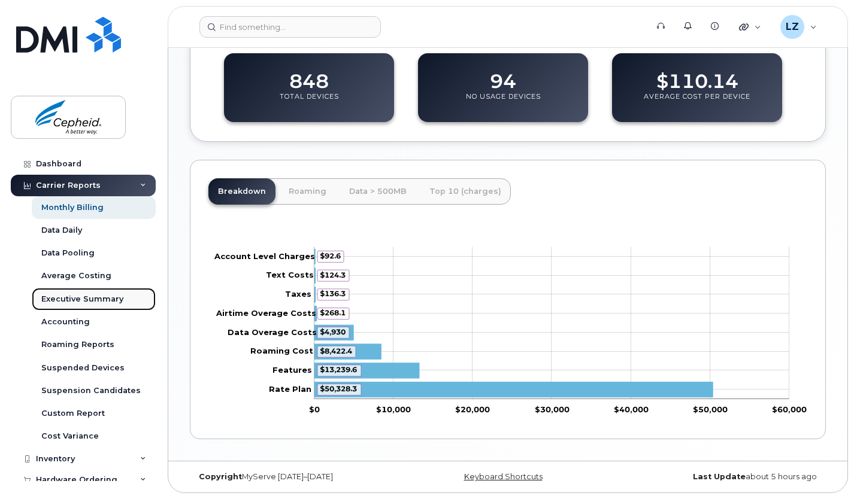
click at [81, 304] on div "Executive Summary" at bounding box center [82, 299] width 82 height 11
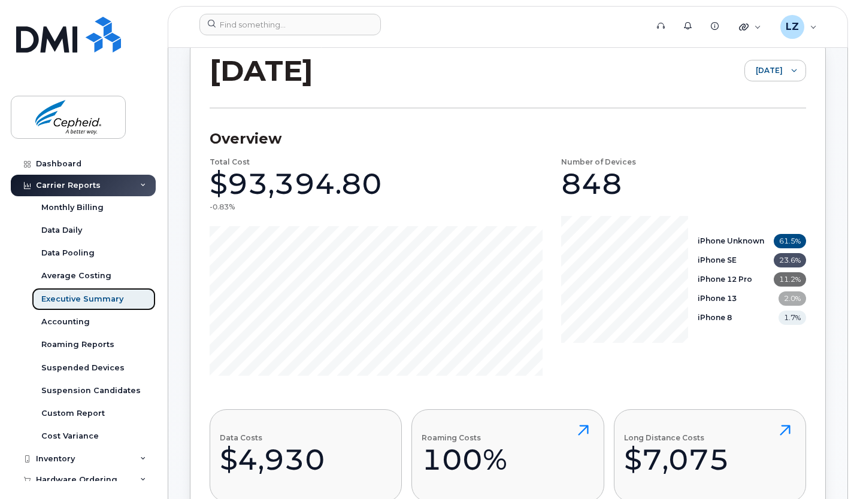
scroll to position [113, 0]
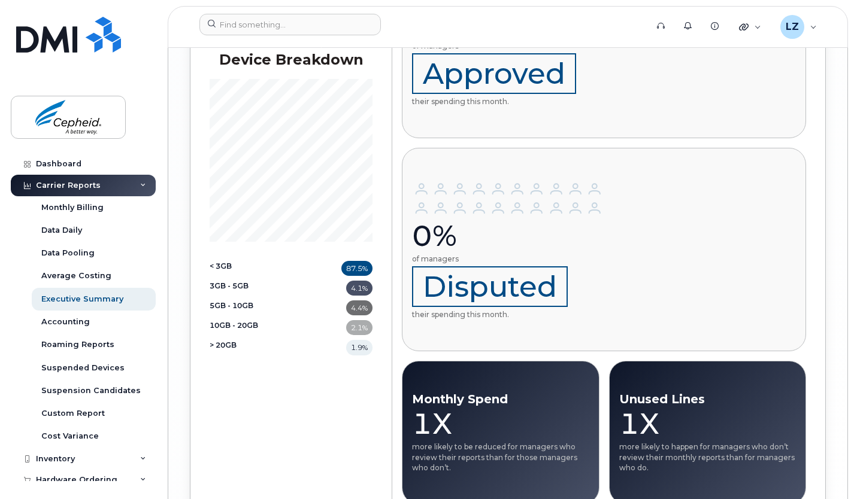
scroll to position [2337, 0]
